Goal: Task Accomplishment & Management: Use online tool/utility

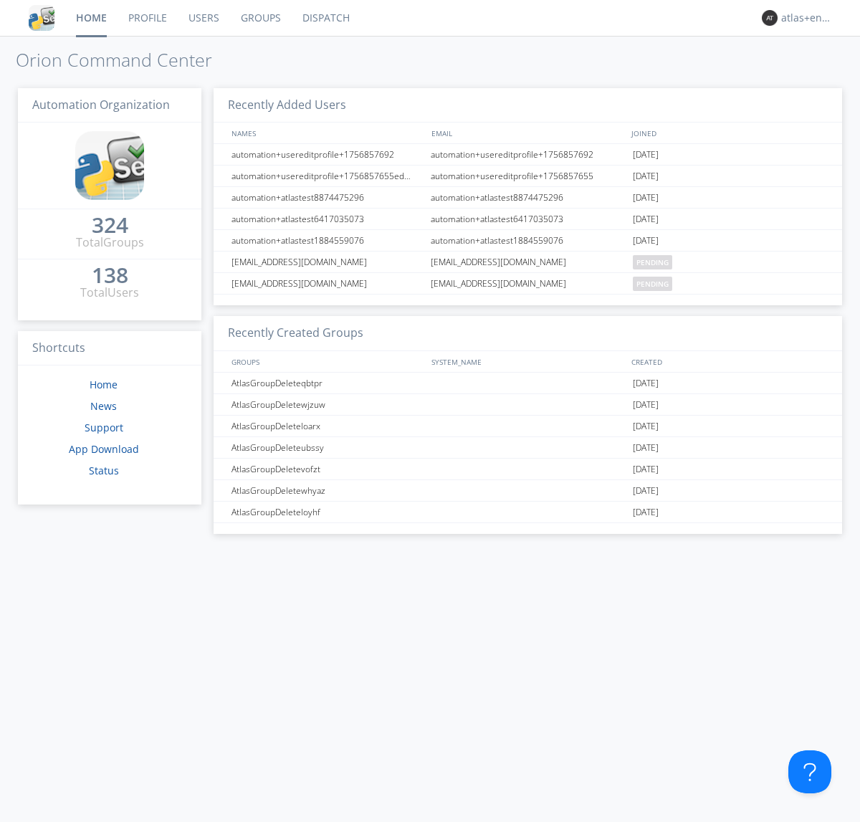
click at [325, 18] on link "Dispatch" at bounding box center [326, 18] width 69 height 36
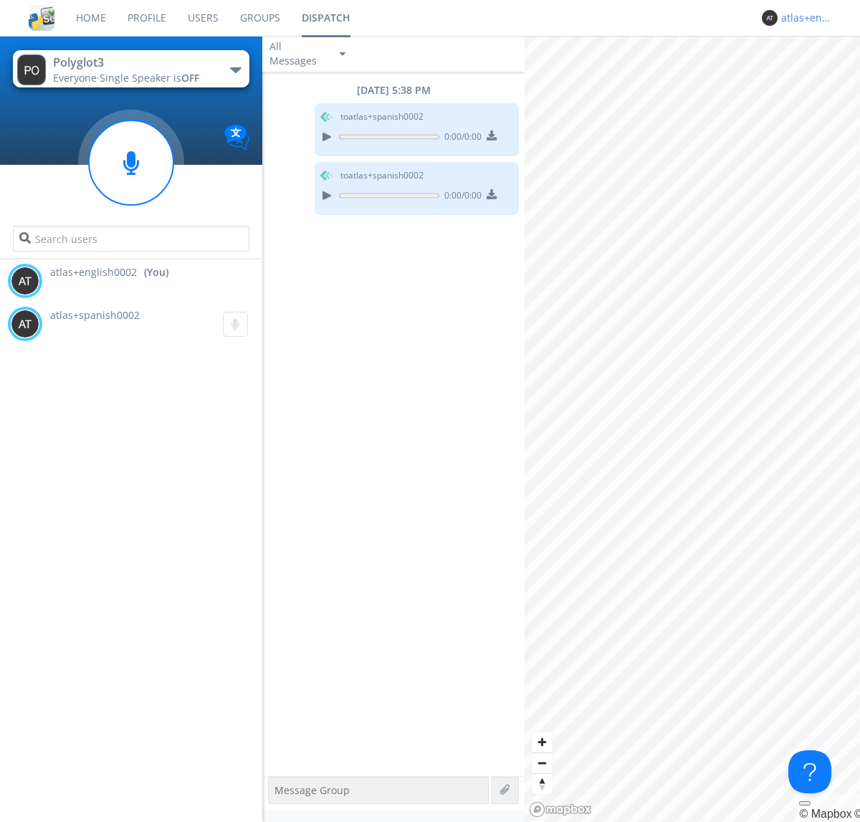
click at [804, 18] on div "atlas+english0002" at bounding box center [808, 18] width 54 height 14
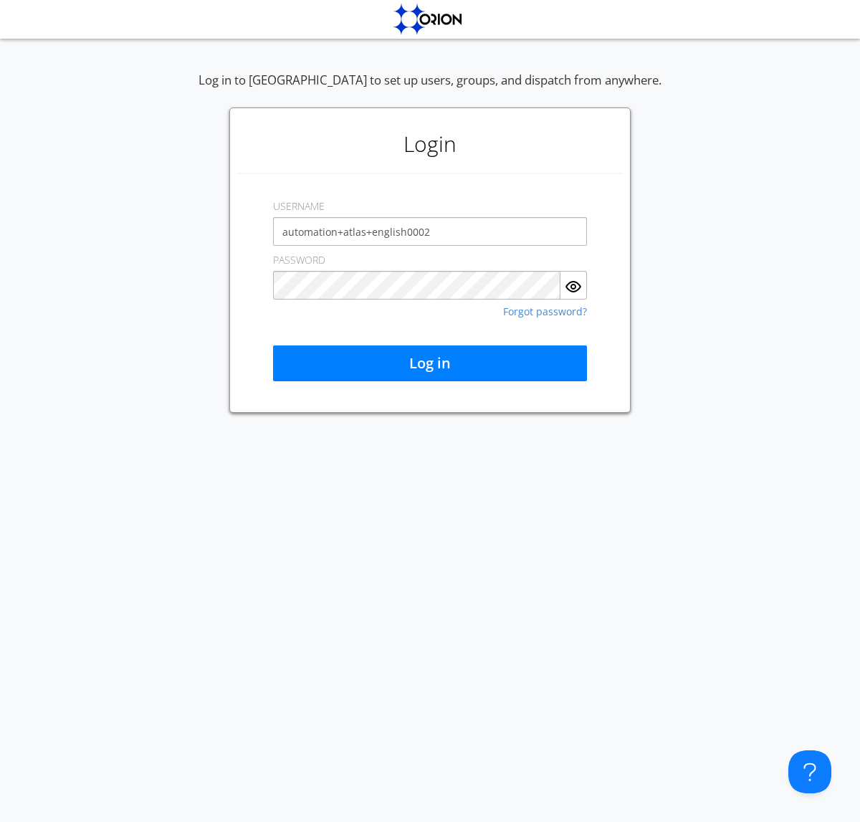
type input "automation+atlas+english0002"
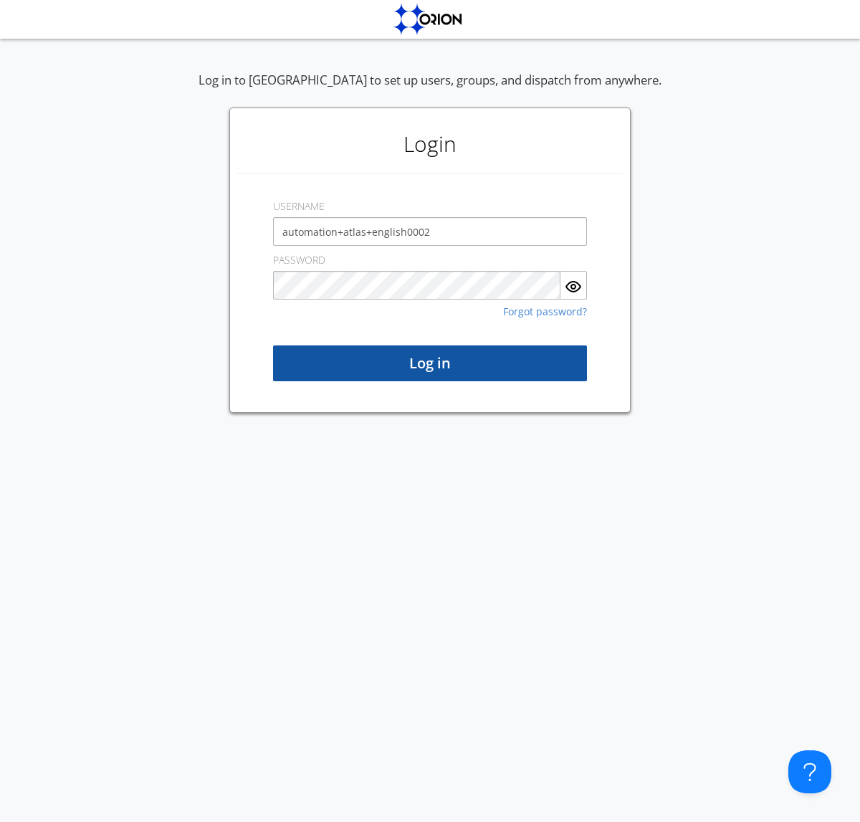
click at [430, 363] on button "Log in" at bounding box center [430, 364] width 314 height 36
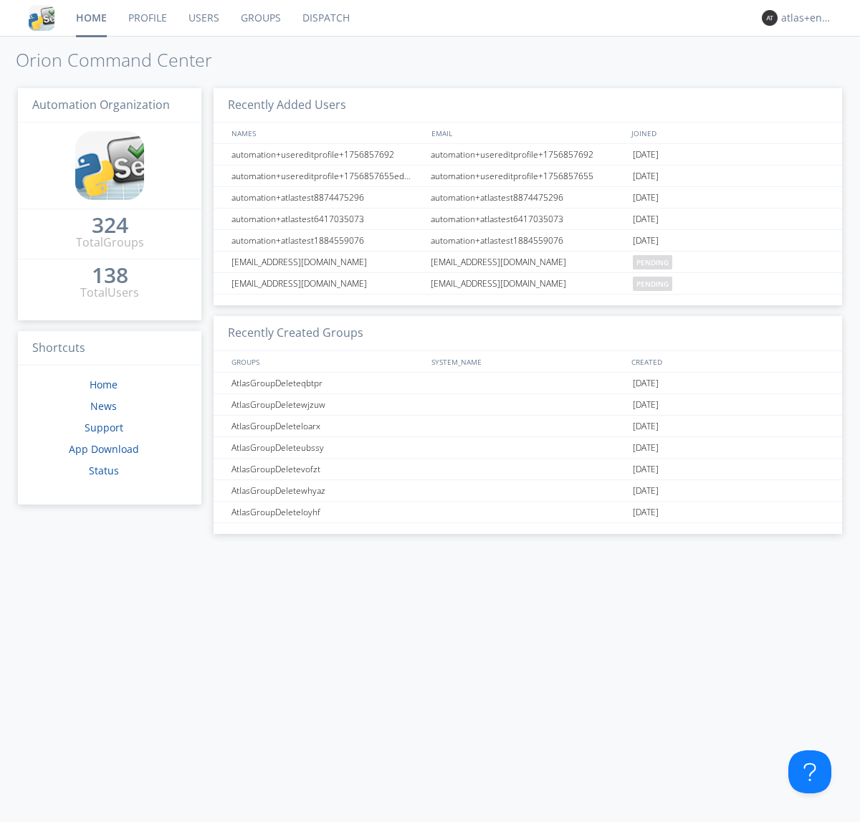
click at [325, 18] on link "Dispatch" at bounding box center [326, 18] width 69 height 36
